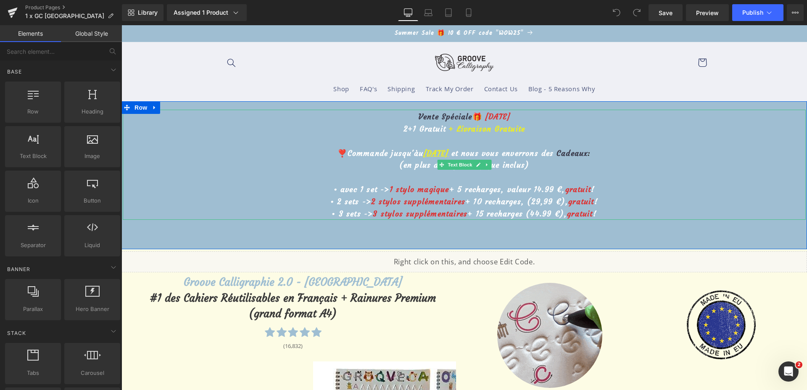
click at [428, 152] on u "10 août" at bounding box center [435, 153] width 25 height 10
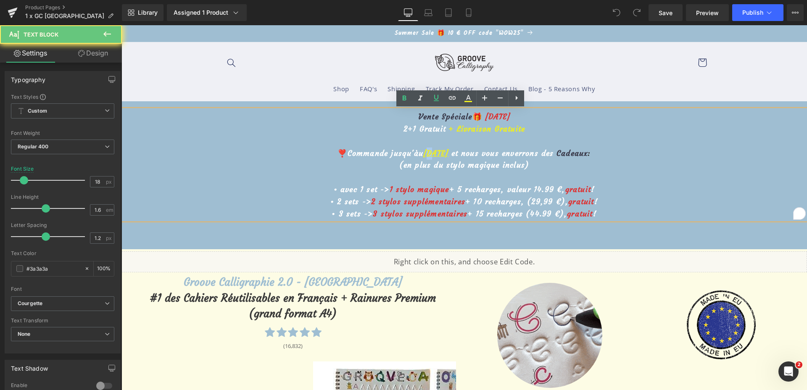
click at [424, 150] on u "10 août" at bounding box center [435, 153] width 25 height 10
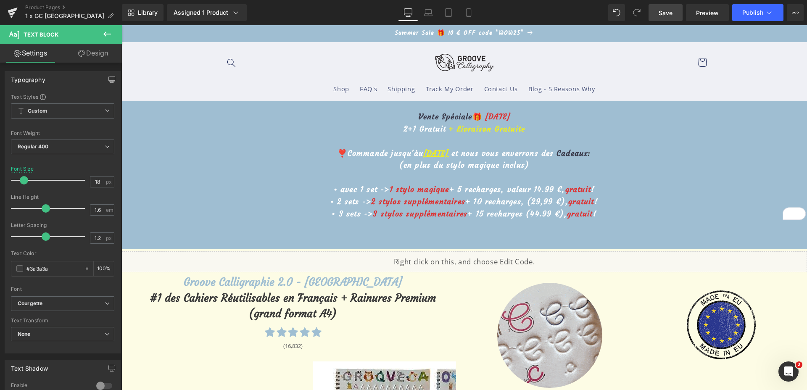
click at [657, 15] on link "Save" at bounding box center [665, 12] width 34 height 17
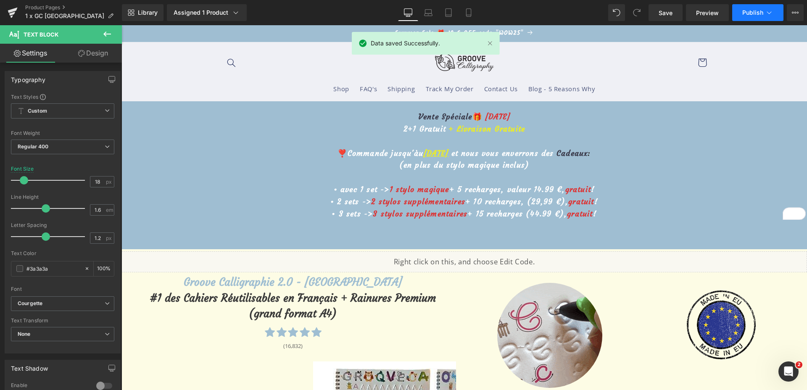
click at [741, 12] on button "Publish" at bounding box center [757, 12] width 51 height 17
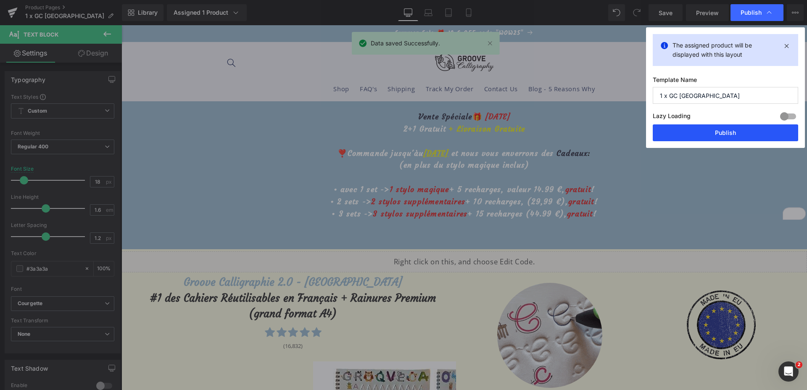
drag, startPoint x: 678, startPoint y: 134, endPoint x: 531, endPoint y: 117, distance: 147.2
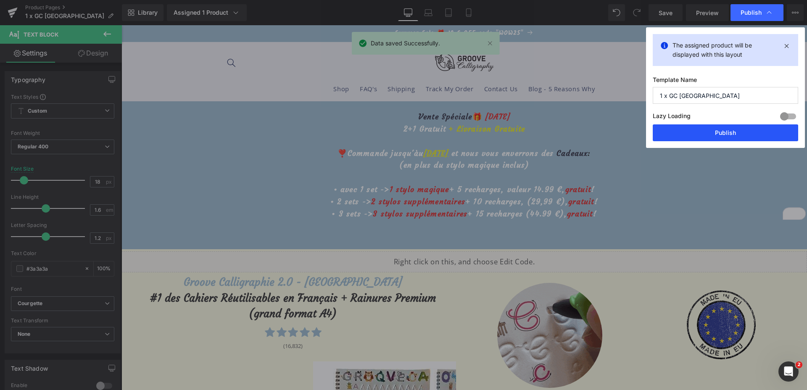
click at [678, 134] on button "Publish" at bounding box center [724, 132] width 145 height 17
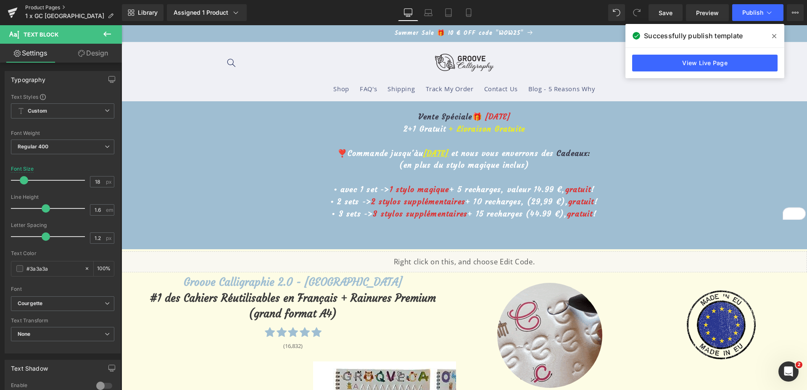
click at [38, 5] on link "Product Pages" at bounding box center [73, 7] width 97 height 7
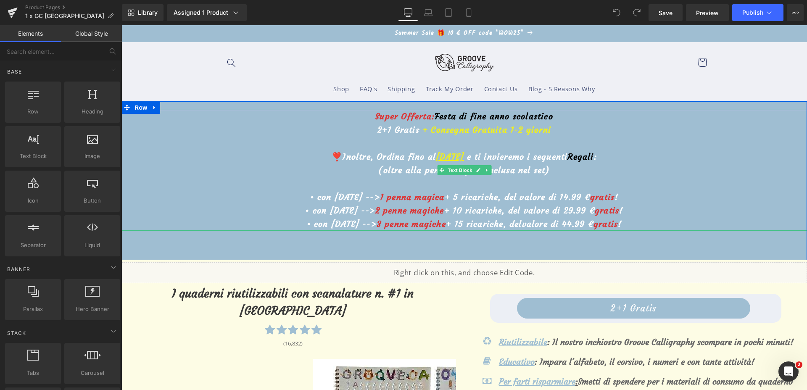
click at [436, 158] on u "[DATE]" at bounding box center [450, 156] width 28 height 11
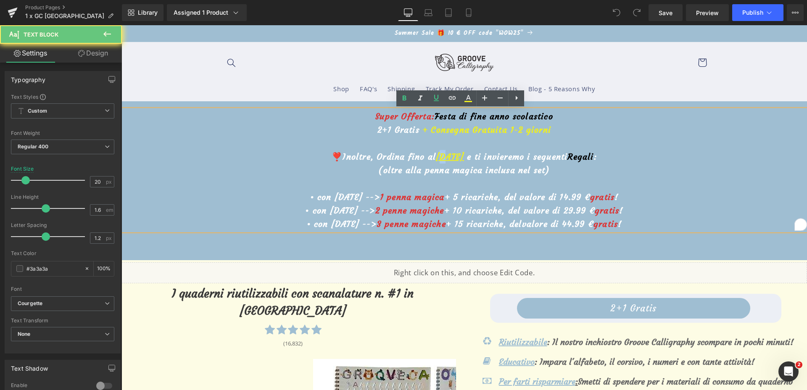
click at [436, 156] on u "[DATE]" at bounding box center [450, 156] width 28 height 11
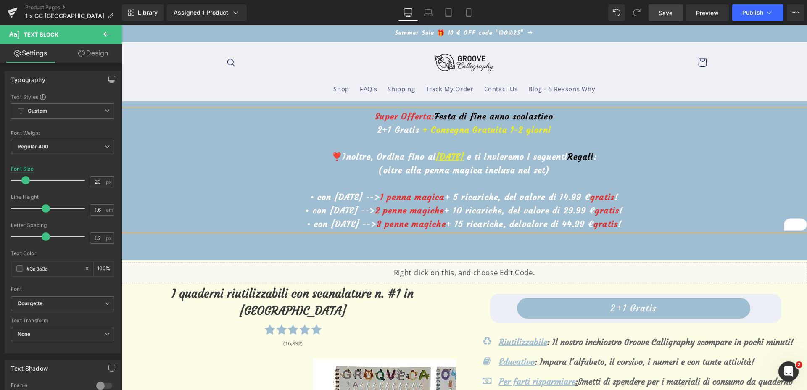
click at [668, 16] on span "Save" at bounding box center [665, 12] width 14 height 9
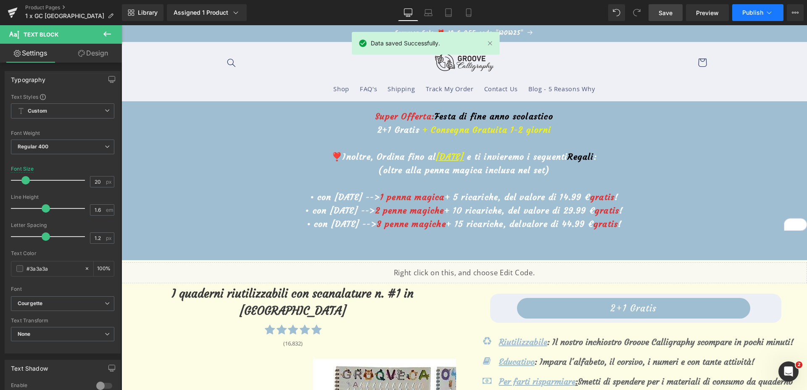
click at [760, 20] on button "Publish" at bounding box center [757, 12] width 51 height 17
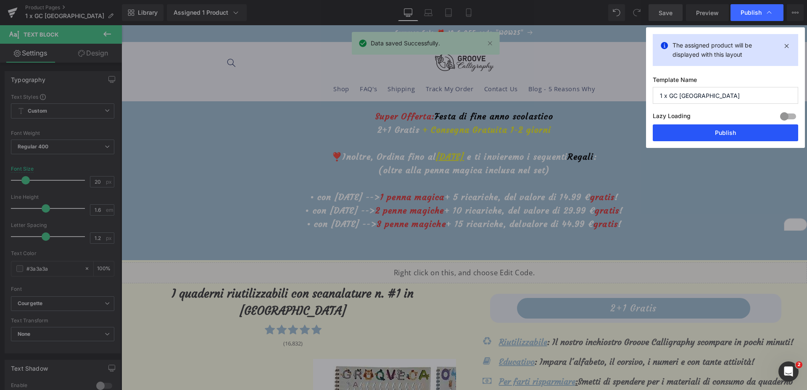
drag, startPoint x: 737, startPoint y: 137, endPoint x: 669, endPoint y: 118, distance: 70.9
click at [737, 137] on button "Publish" at bounding box center [724, 132] width 145 height 17
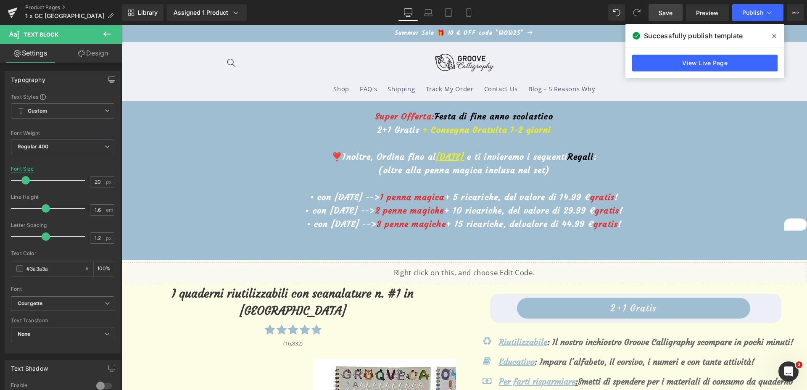
click at [44, 4] on link "Product Pages" at bounding box center [73, 7] width 97 height 7
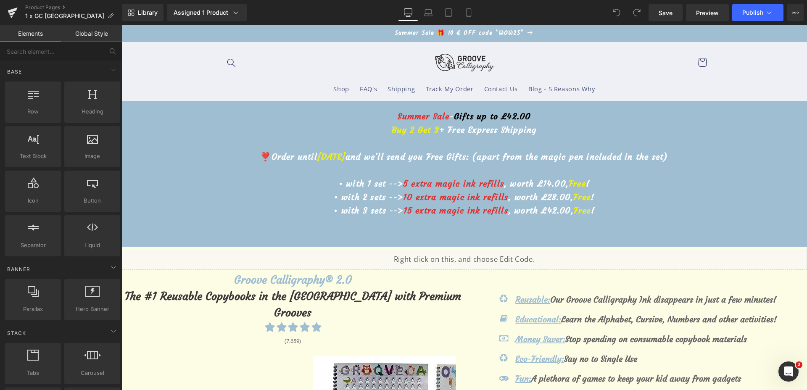
click at [342, 163] on p "To enrich screen reader interactions, please activate Accessibility in Grammarl…" at bounding box center [463, 169] width 685 height 13
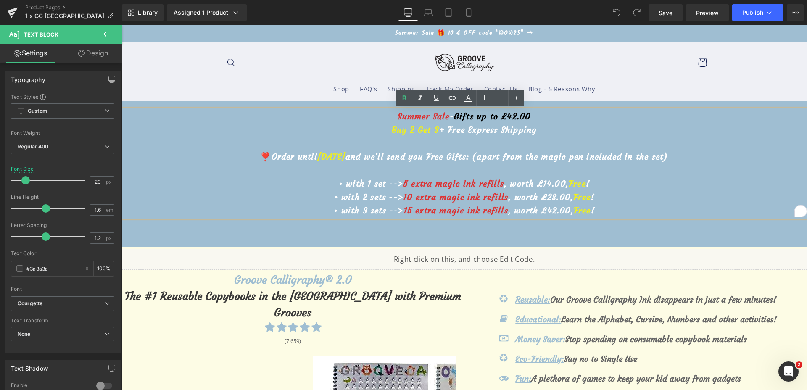
click at [338, 156] on span "August 10th" at bounding box center [331, 156] width 28 height 11
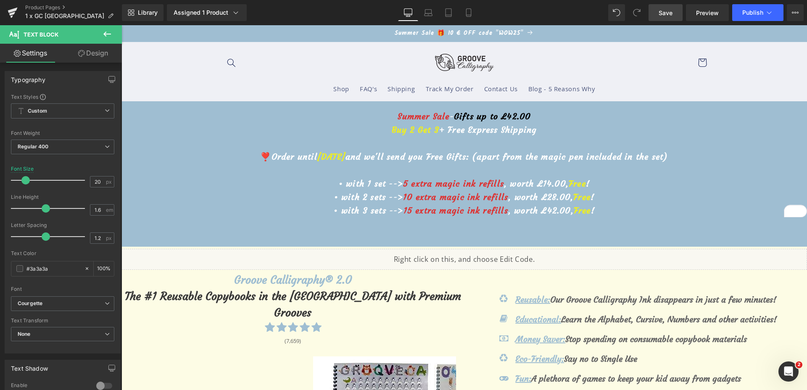
click at [671, 17] on link "Save" at bounding box center [665, 12] width 34 height 17
click at [745, 17] on button "Publish" at bounding box center [757, 12] width 51 height 17
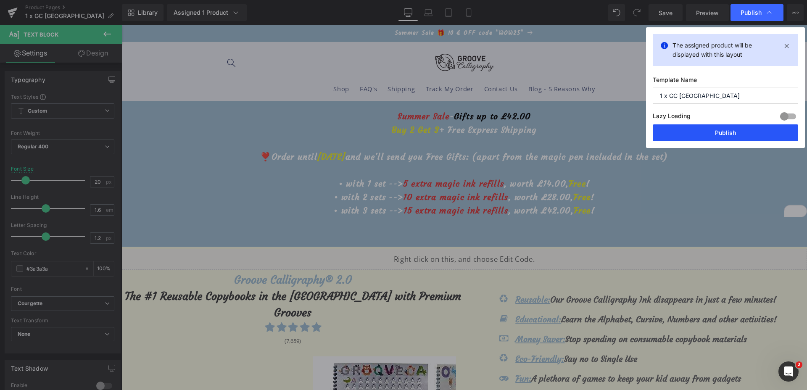
drag, startPoint x: 707, startPoint y: 134, endPoint x: 584, endPoint y: 99, distance: 128.3
click at [707, 134] on button "Publish" at bounding box center [724, 132] width 145 height 17
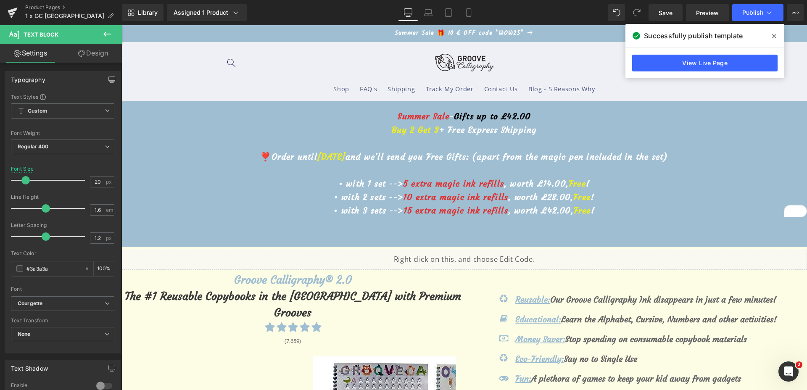
click at [50, 5] on link "Product Pages" at bounding box center [73, 7] width 97 height 7
